Goal: Find specific page/section: Find specific page/section

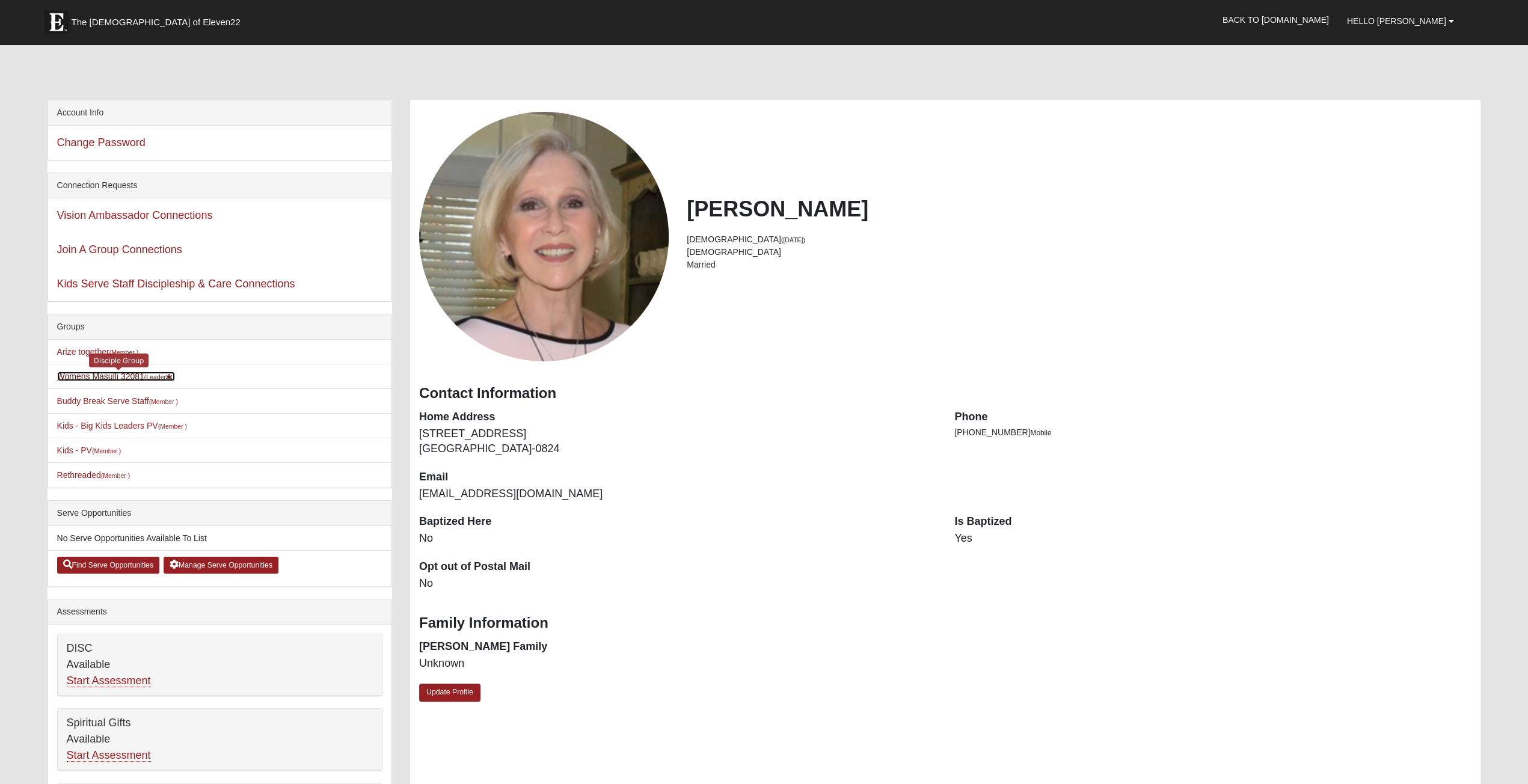
click at [140, 375] on link "Womens [PERSON_NAME] 32081 (Leader )" at bounding box center [116, 376] width 118 height 10
click at [1332, 17] on link "Back to [DOMAIN_NAME]" at bounding box center [1275, 20] width 124 height 30
